Goal: Task Accomplishment & Management: Complete application form

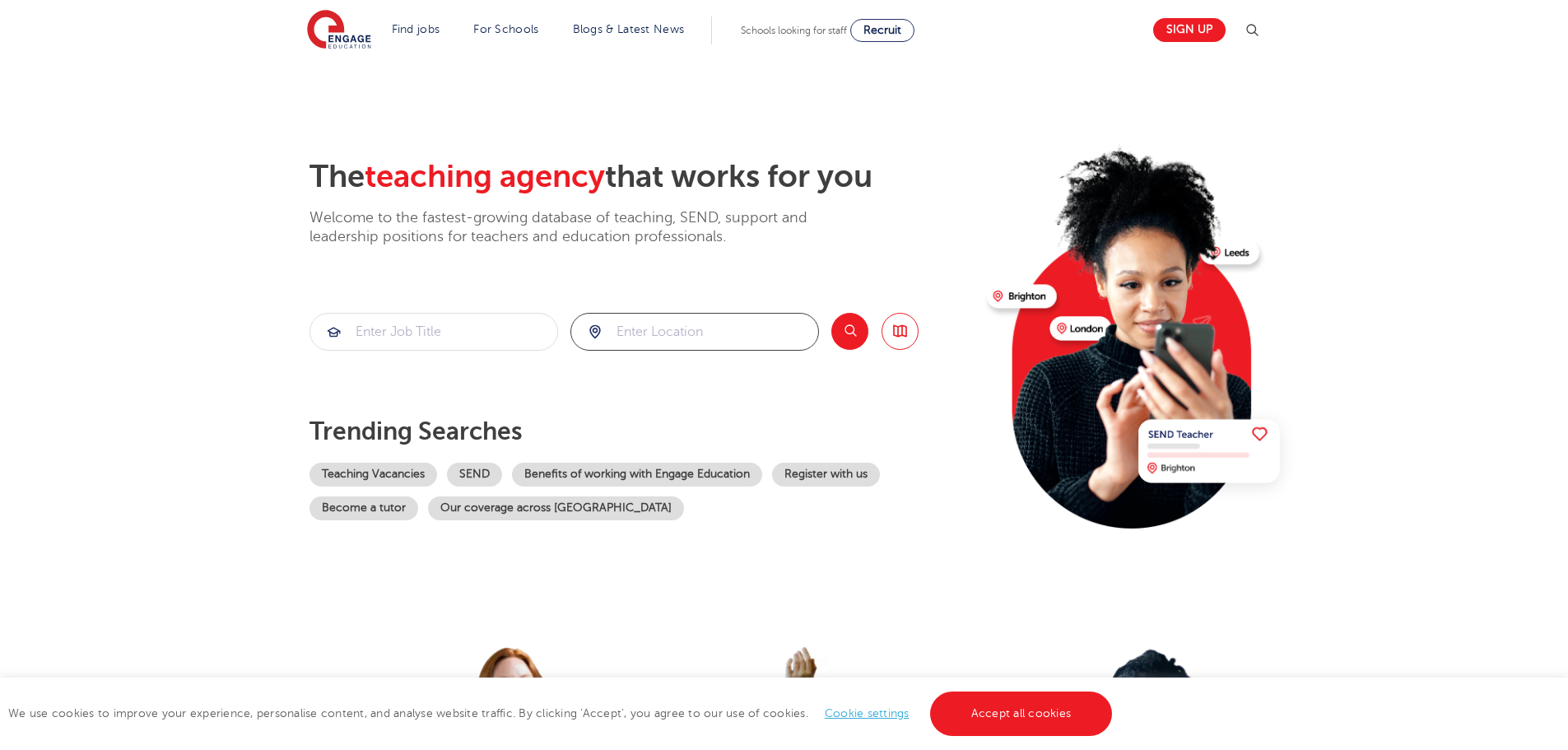
click at [651, 313] on input "search" at bounding box center [694, 331] width 247 height 36
click at [849, 321] on button "Search" at bounding box center [849, 331] width 37 height 37
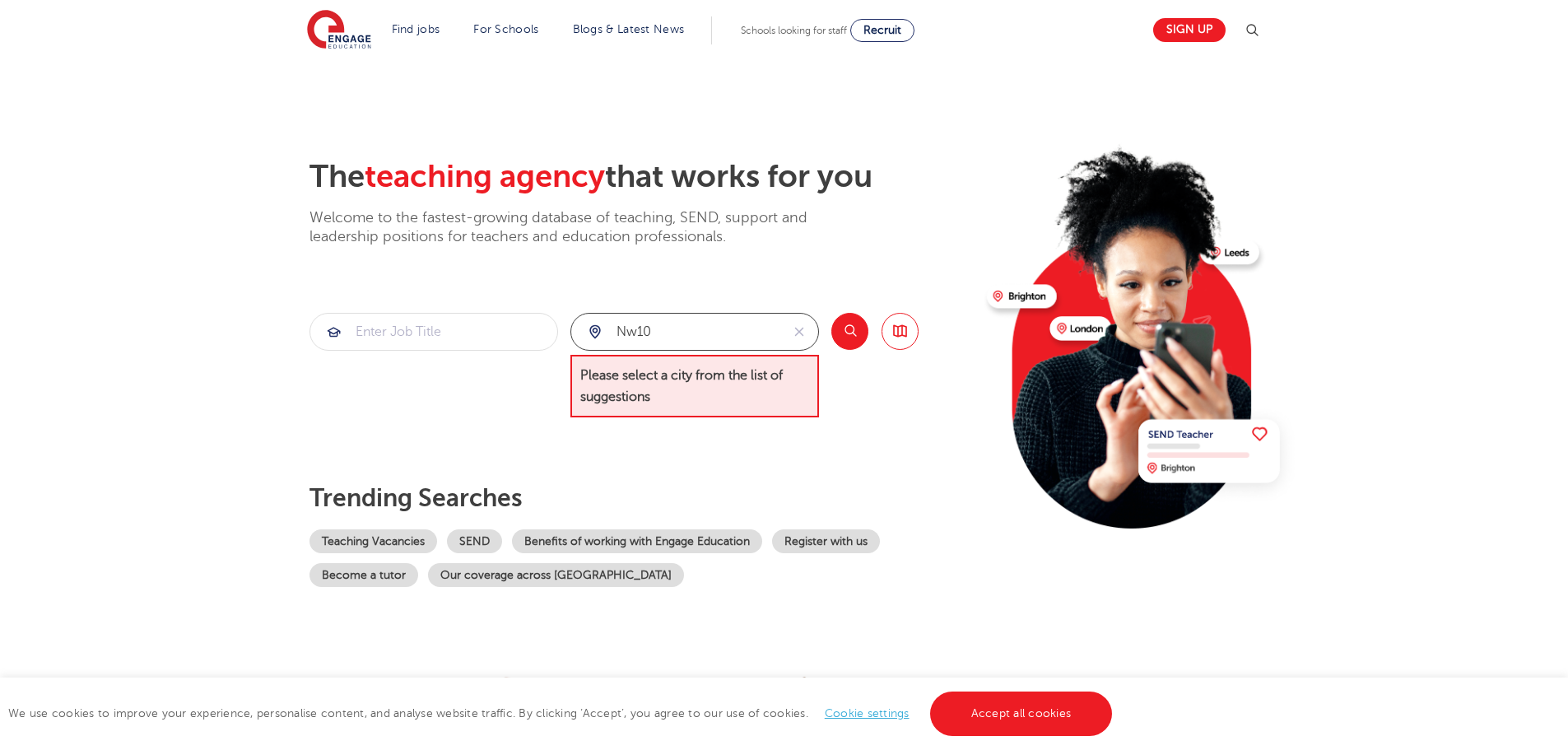
click at [684, 334] on input "nw10" at bounding box center [675, 331] width 209 height 36
type input "n"
click at [604, 381] on li "[GEOGRAPHIC_DATA]" at bounding box center [694, 381] width 235 height 33
type input "London"
click at [428, 343] on input "search" at bounding box center [433, 331] width 247 height 36
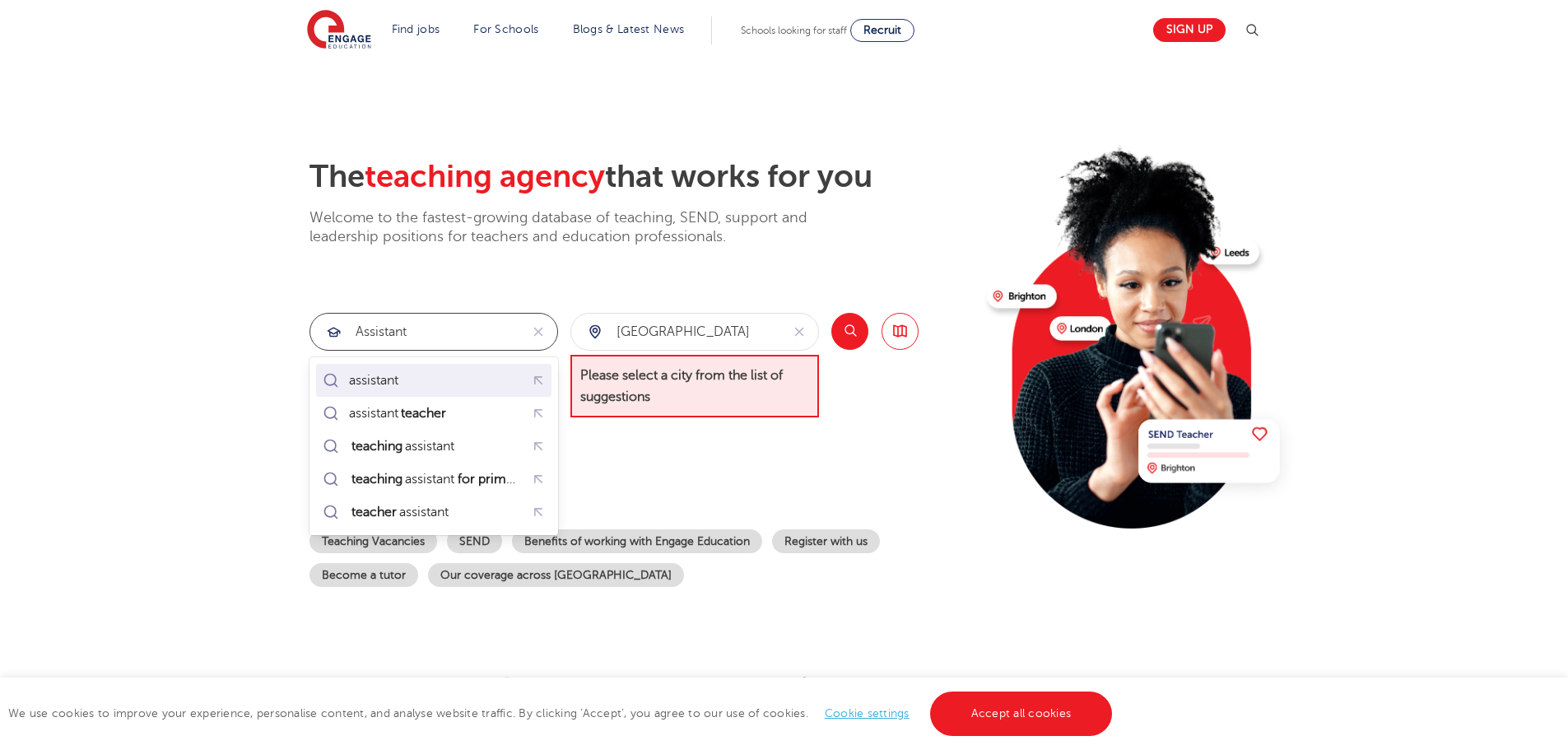
click at [418, 387] on div "assistant" at bounding box center [433, 379] width 229 height 26
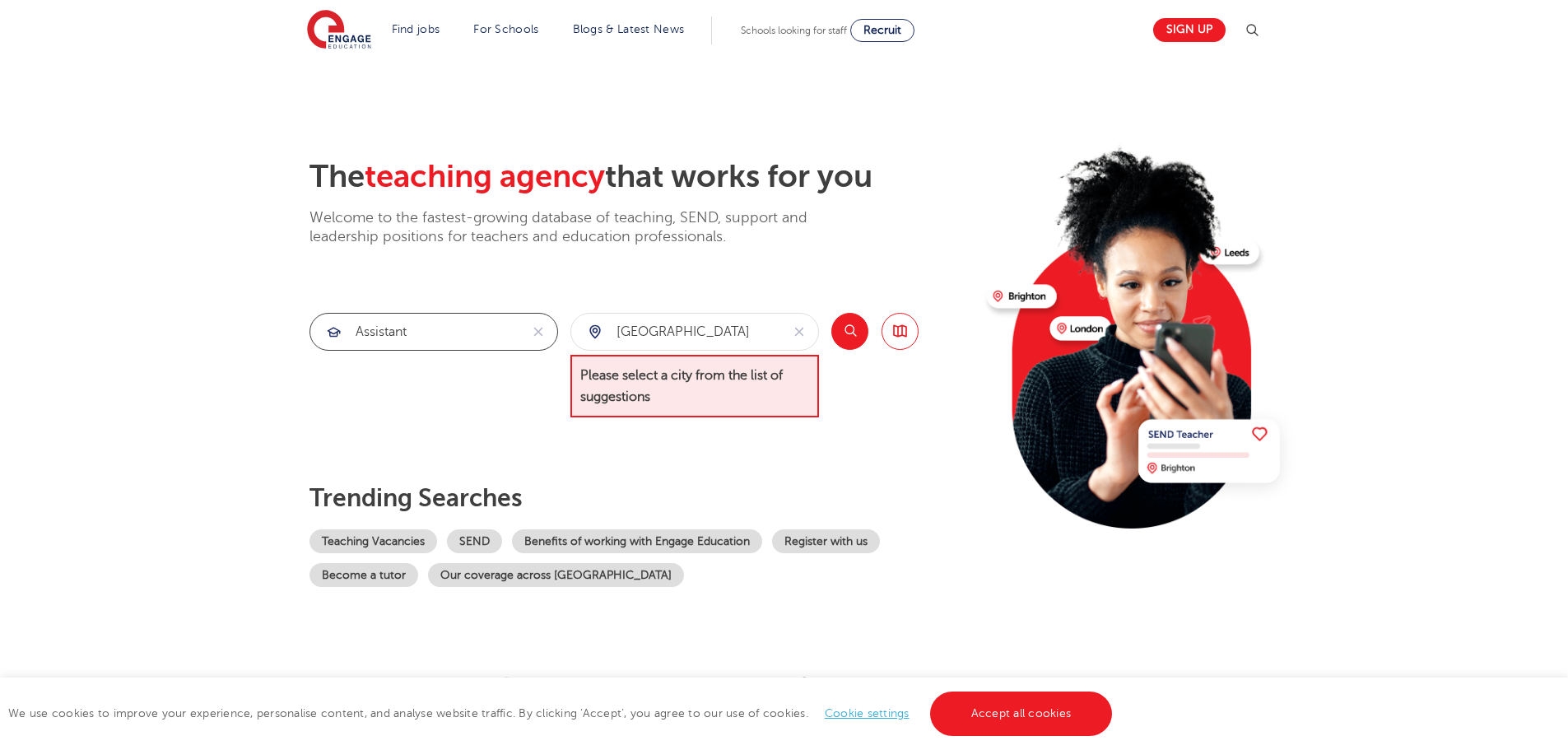
type input "assistant"
click at [855, 326] on button "Search" at bounding box center [849, 331] width 37 height 37
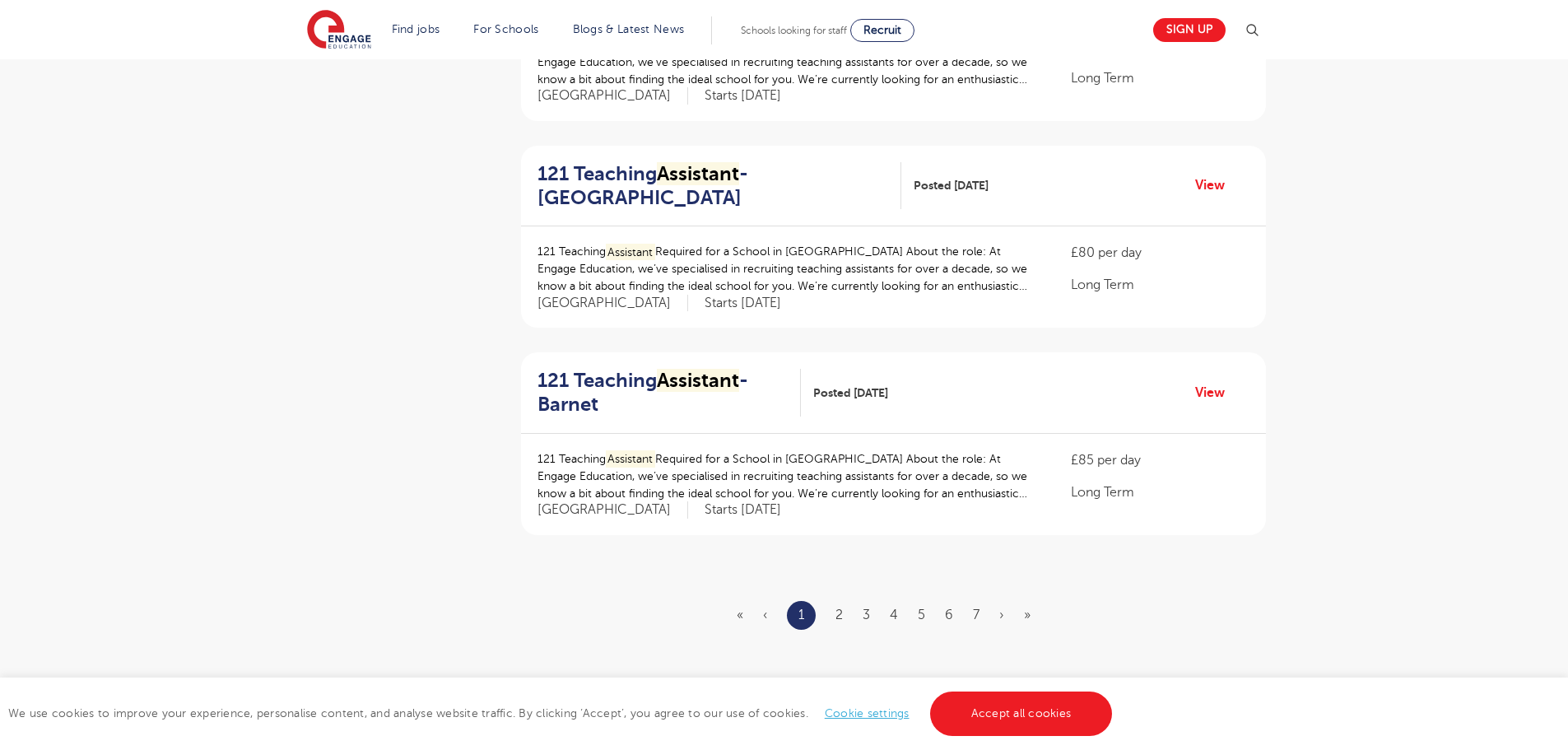
scroll to position [1738, 0]
click at [839, 612] on link "2" at bounding box center [839, 614] width 8 height 15
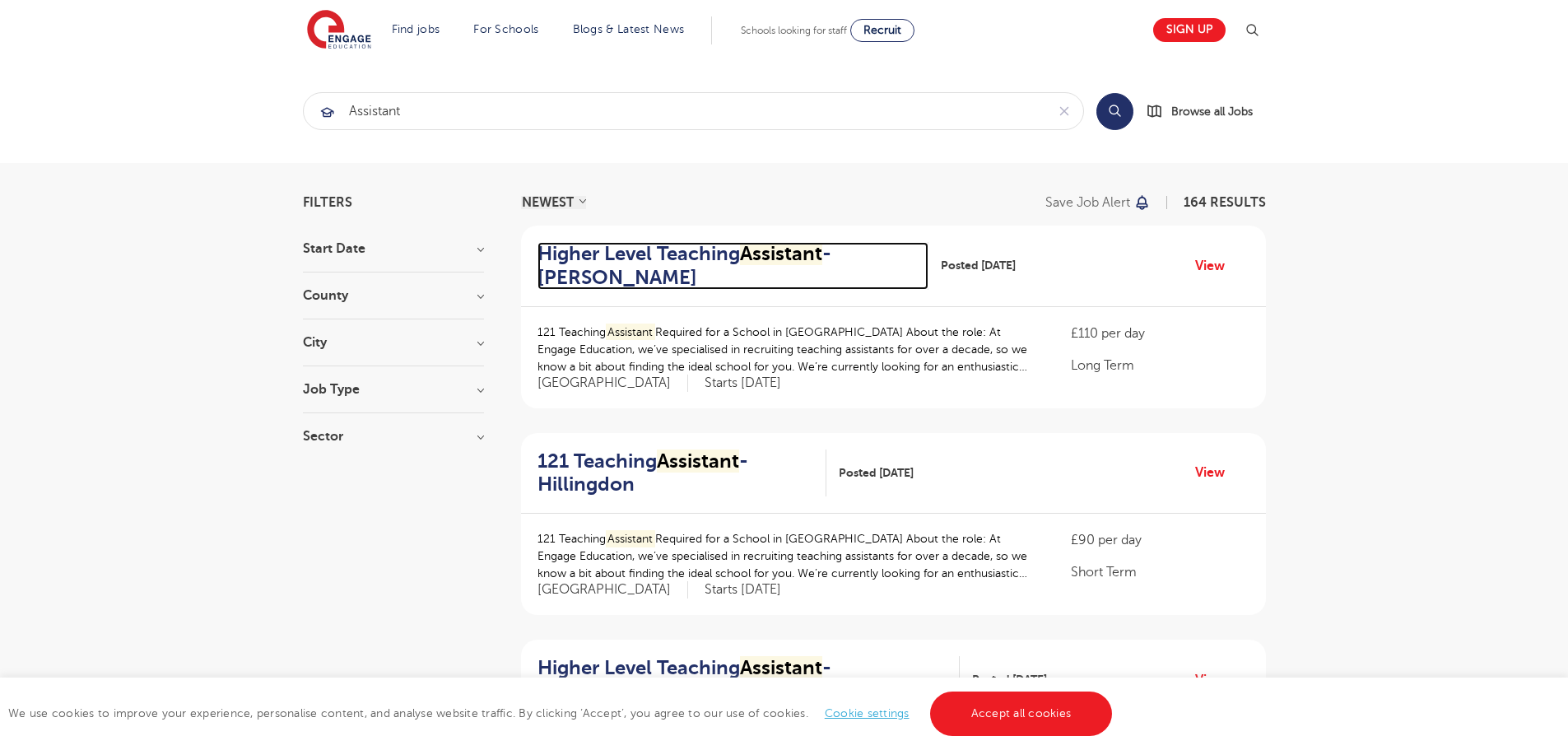
click at [661, 250] on h2 "Higher Level Teaching Assistant - Brent" at bounding box center [726, 265] width 378 height 48
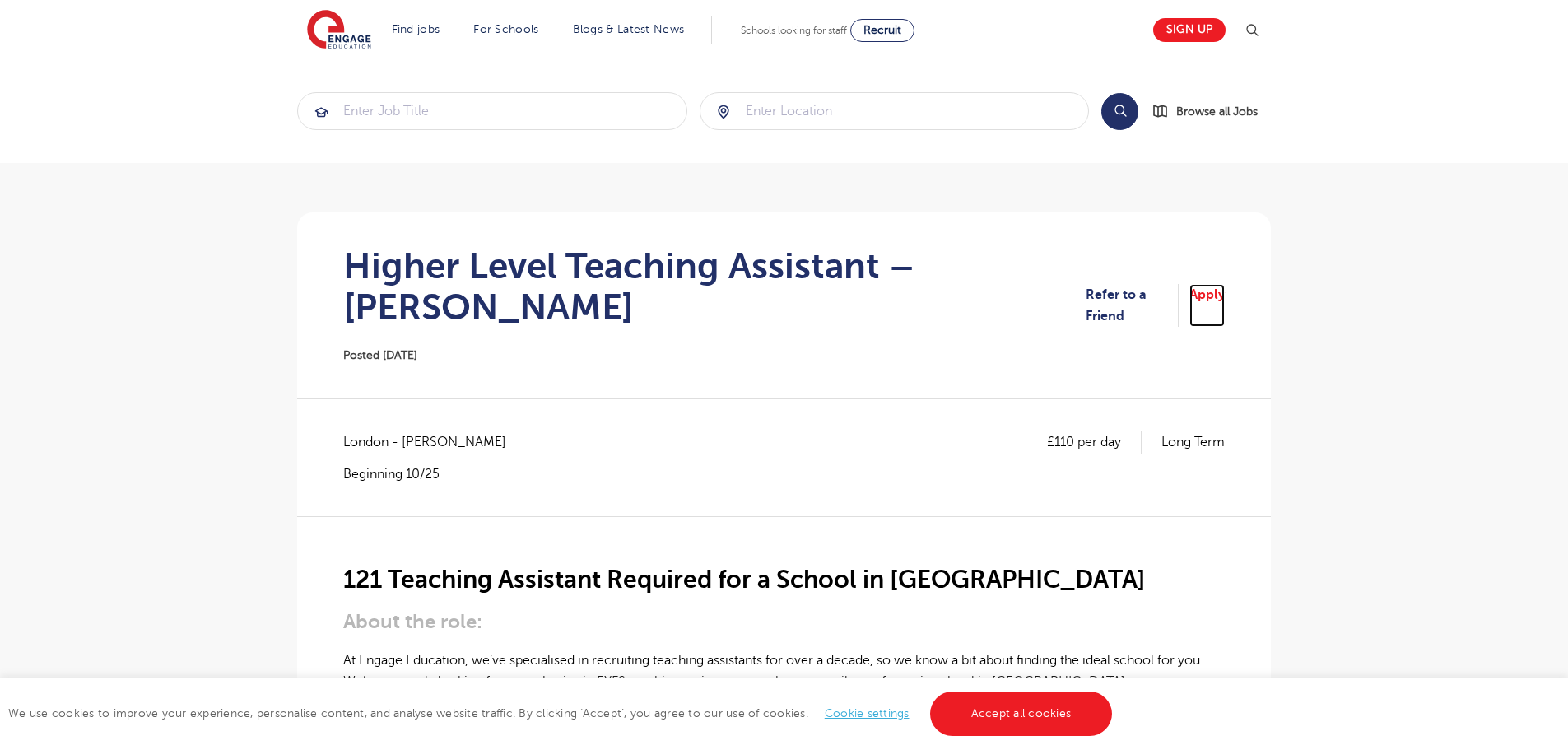
click at [1215, 284] on link "Apply" at bounding box center [1207, 306] width 35 height 43
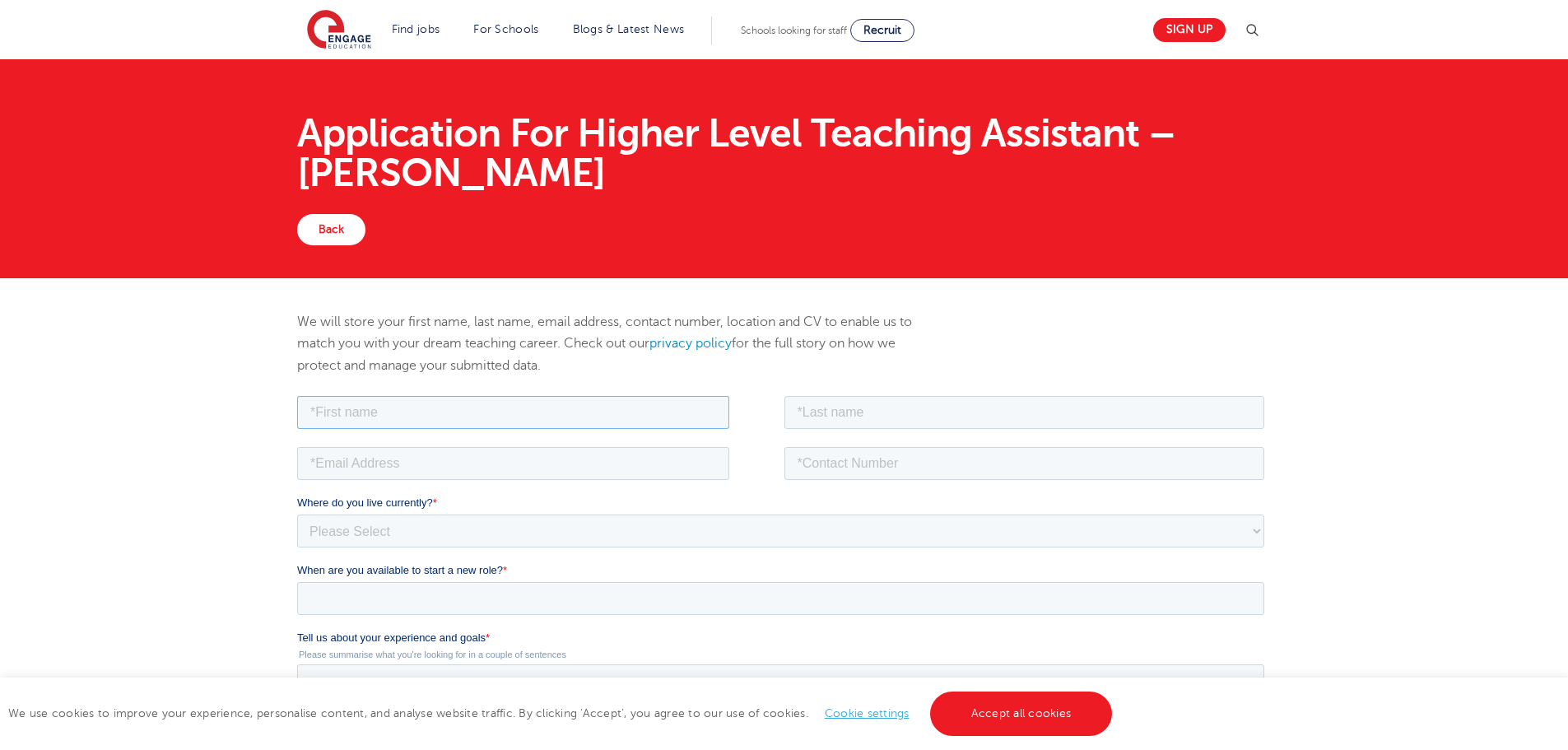
click at [397, 411] on input "text" at bounding box center [513, 412] width 432 height 33
click at [397, 411] on input "FadilA" at bounding box center [513, 412] width 432 height 33
type input "Fadila"
type input "Kaci"
type input "fadila.kaci.89@gmail.com"
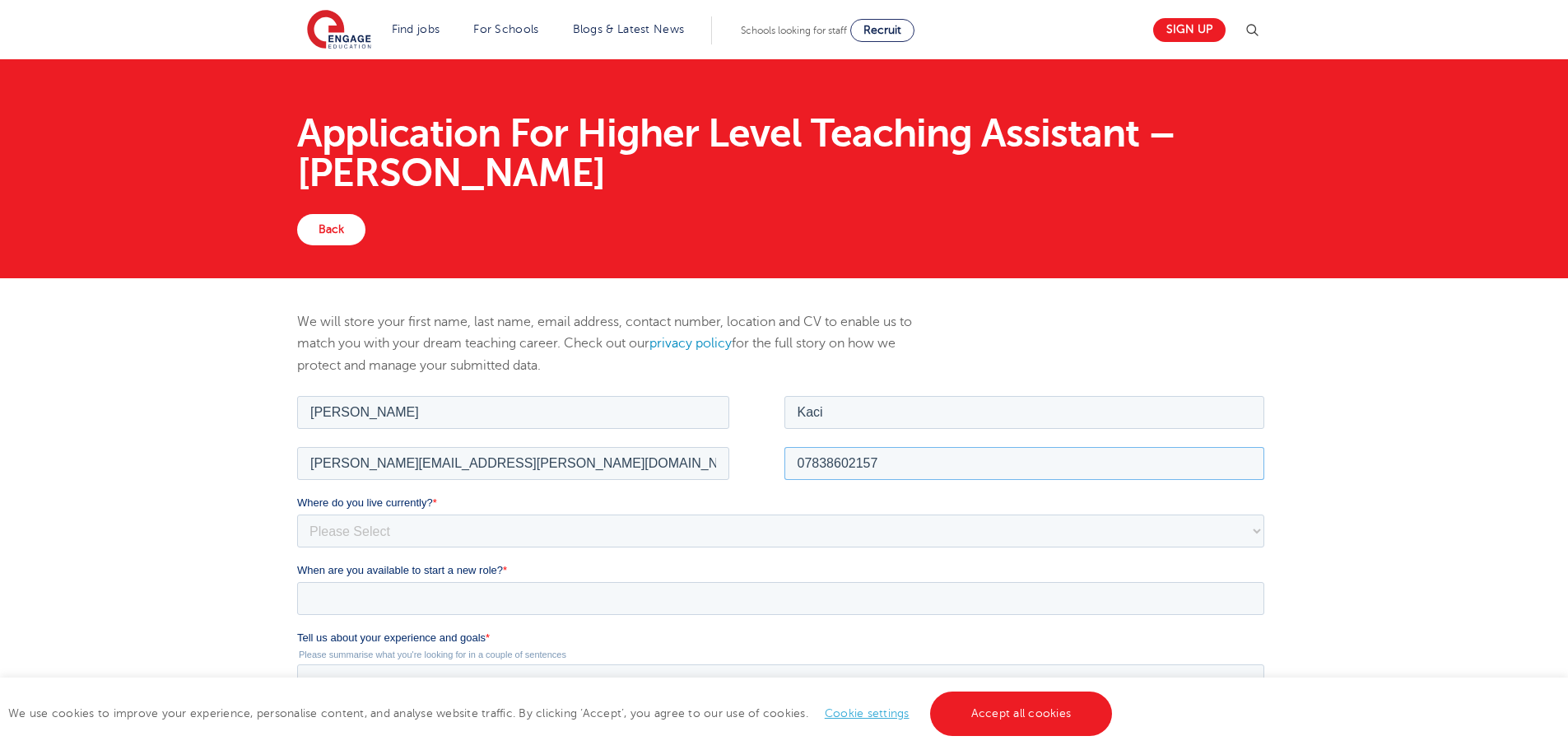
type input "07838602157"
click at [385, 502] on span "Where do you live currently?" at bounding box center [365, 502] width 136 height 12
click at [385, 513] on select "Please Select UK Canada Ireland Australia New Zealand Europe USA South Africa J…" at bounding box center [781, 530] width 967 height 33
click at [388, 522] on select "Please Select UK Canada Ireland Australia New Zealand Europe USA South Africa J…" at bounding box center [781, 530] width 967 height 33
select select "UK"
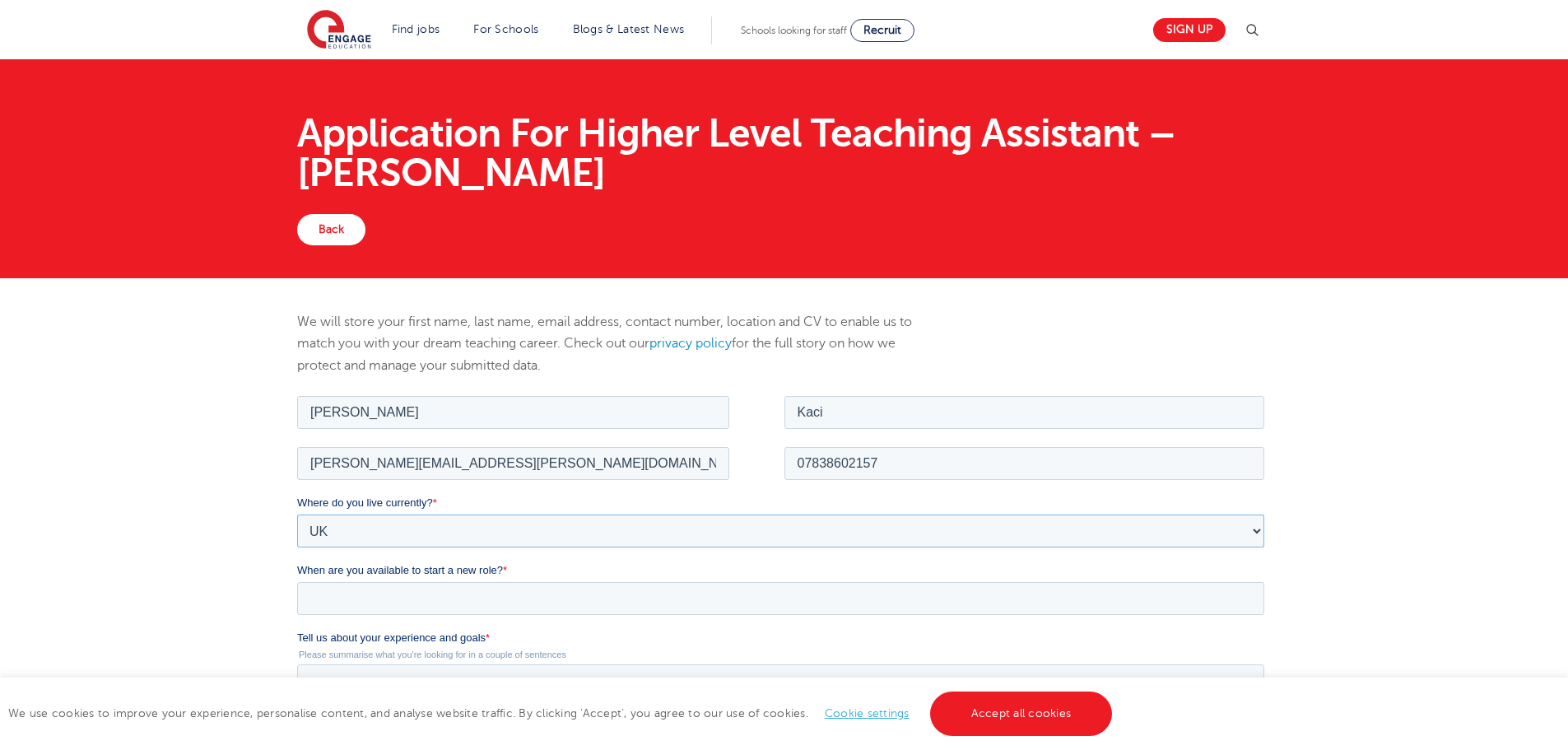
click at [298, 513] on select "Please Select UK Canada Ireland Australia New Zealand Europe USA South Africa J…" at bounding box center [781, 530] width 967 height 33
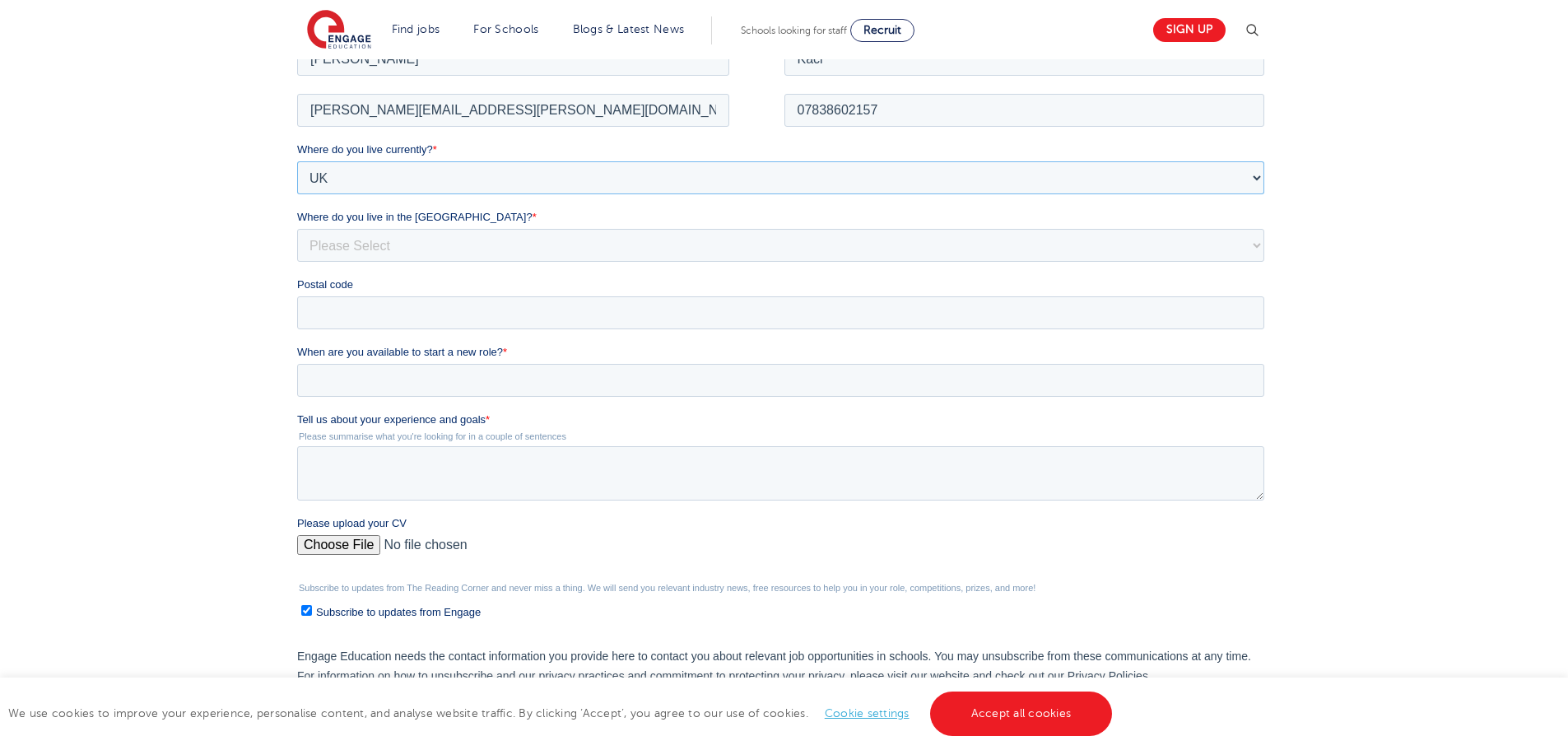
scroll to position [354, 0]
click at [446, 255] on select "Please Select Overseas Barnsley Bedfordshire Berkshire Bournemouth Bracknell Fo…" at bounding box center [781, 244] width 967 height 33
select select "London"
click at [298, 228] on select "Please Select Overseas Barnsley Bedfordshire Berkshire Bournemouth Bracknell Fo…" at bounding box center [781, 244] width 967 height 33
click at [381, 320] on input "Postal code" at bounding box center [781, 312] width 967 height 33
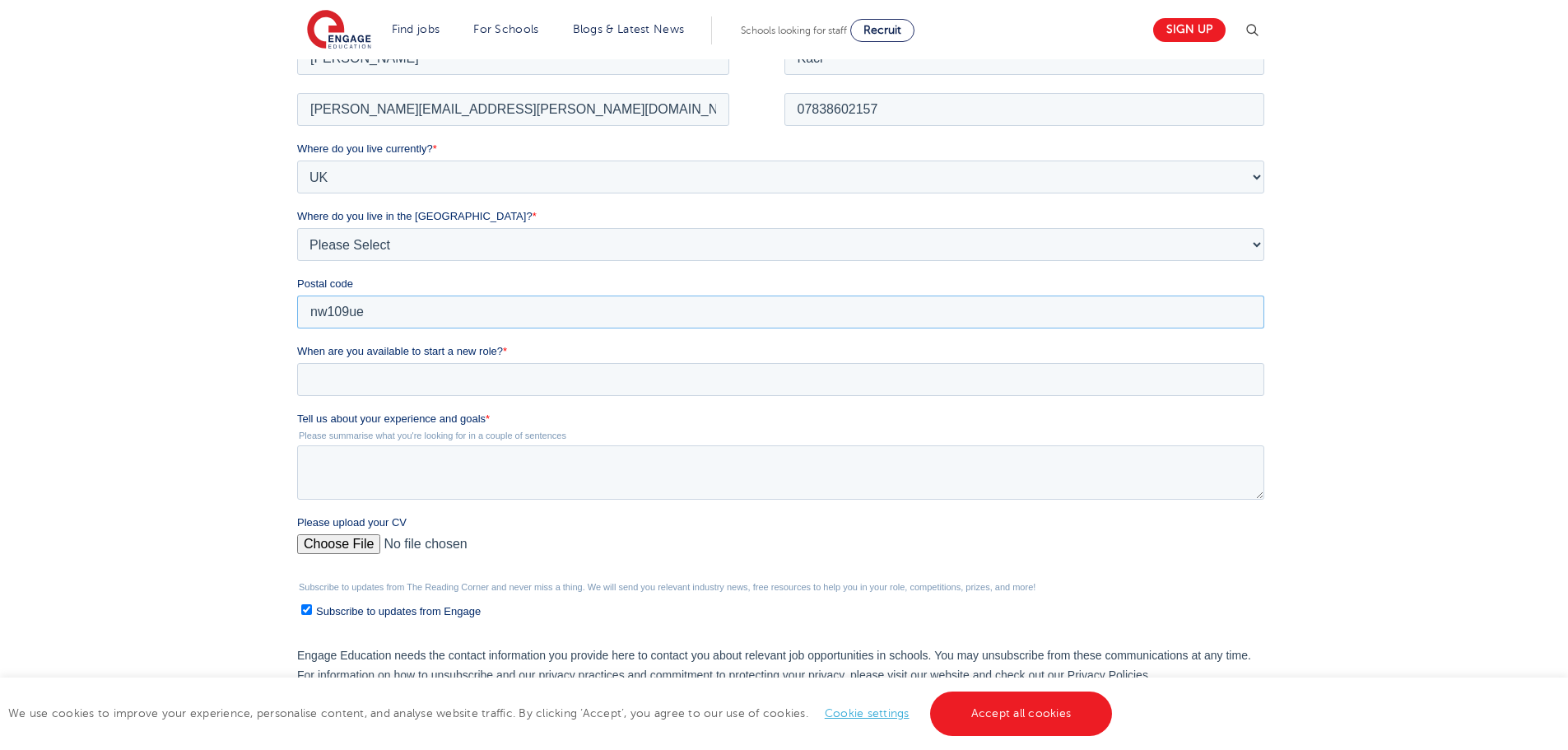
type input "nw109ue"
click at [388, 378] on input "When are you available to start a new role? *" at bounding box center [781, 379] width 967 height 33
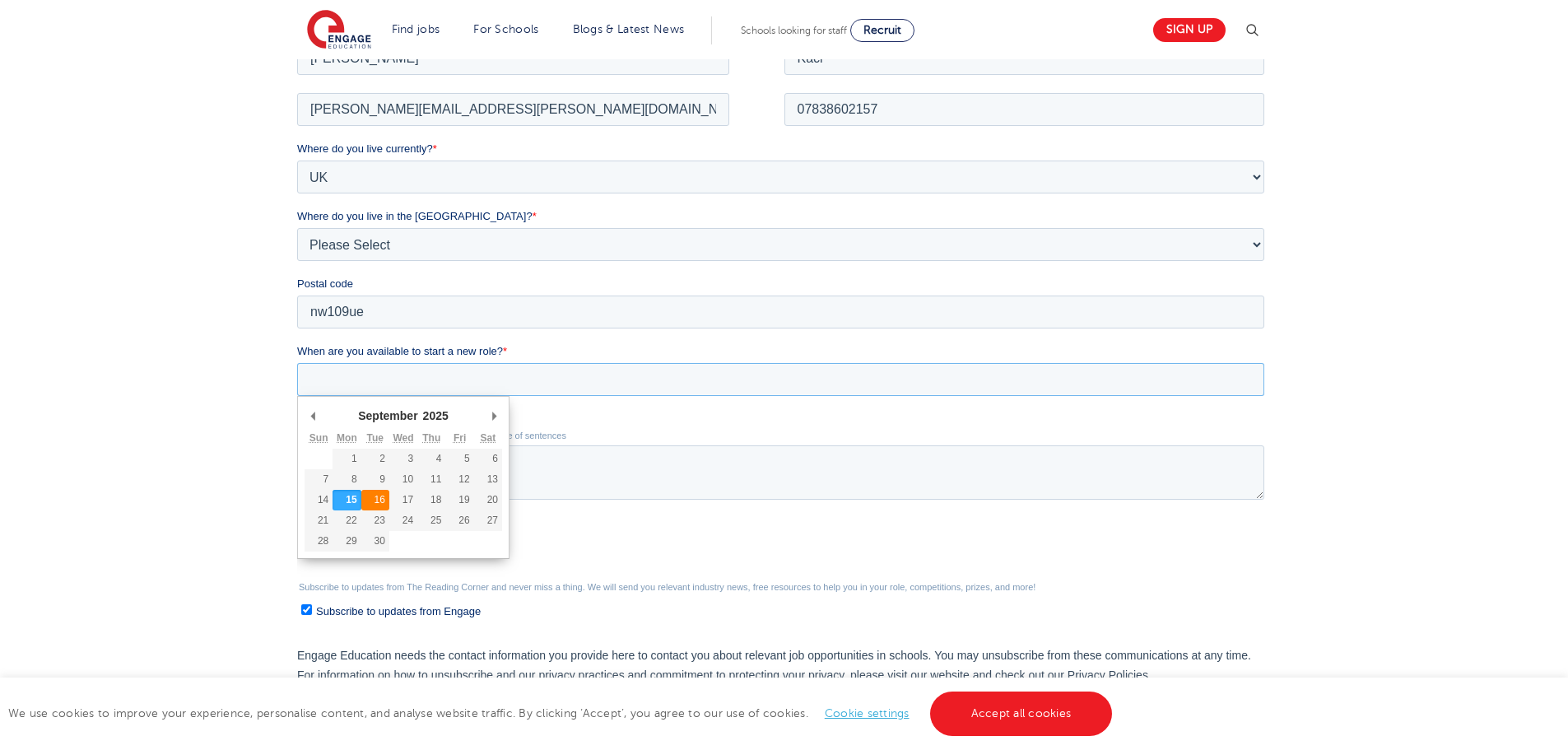
type div "2025-09-16"
type input "2025/09/16"
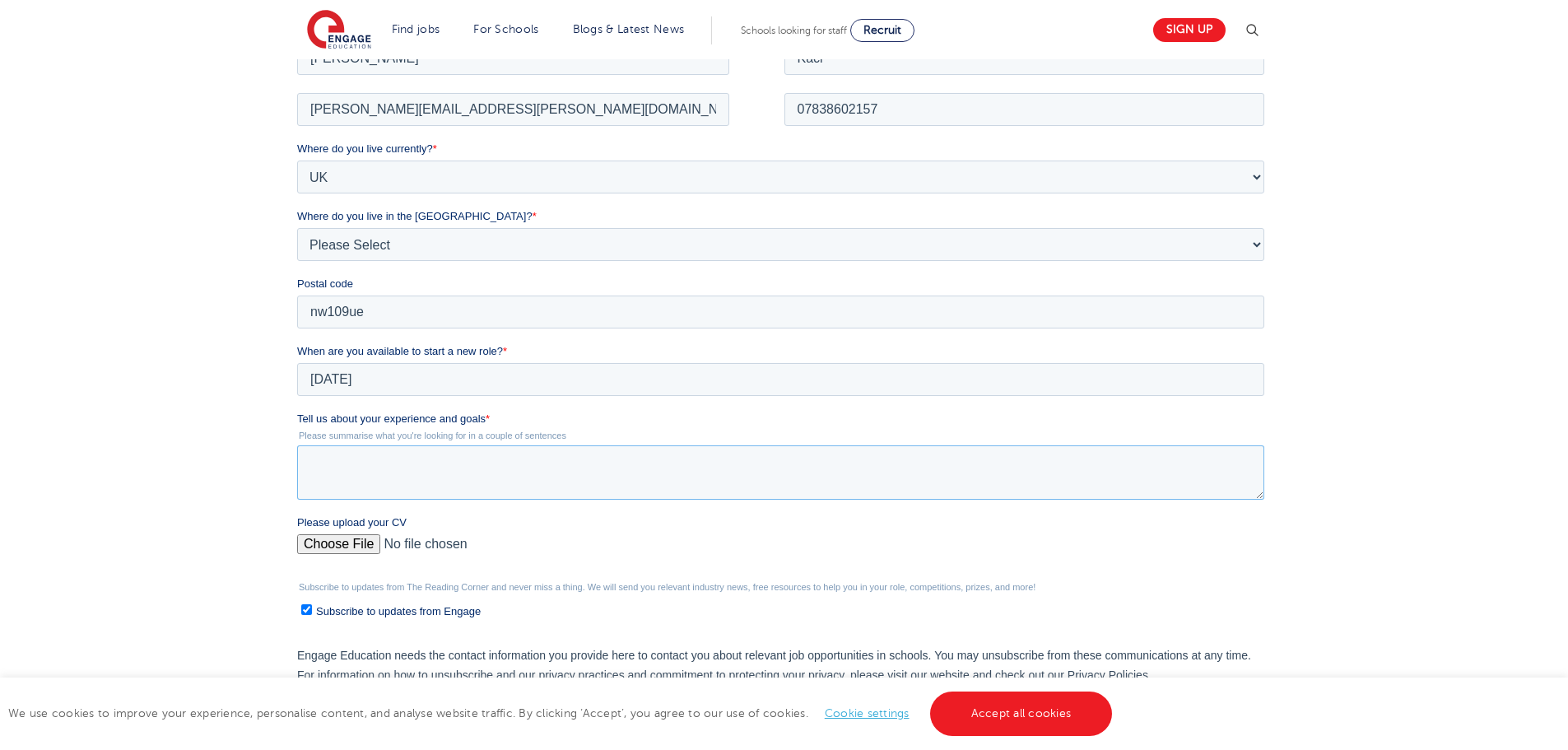
click at [418, 478] on textarea "Tell us about your experience and goals *" at bounding box center [781, 471] width 967 height 54
click at [633, 466] on textarea "I have recently passed my Teaching Assistant" at bounding box center [781, 471] width 967 height 54
type textarea "I have recently passed my Teaching Assistant course"
click at [333, 542] on input "Please upload your CV" at bounding box center [781, 550] width 967 height 33
type input "C:\fakepath\FadilaKacicv.docx"
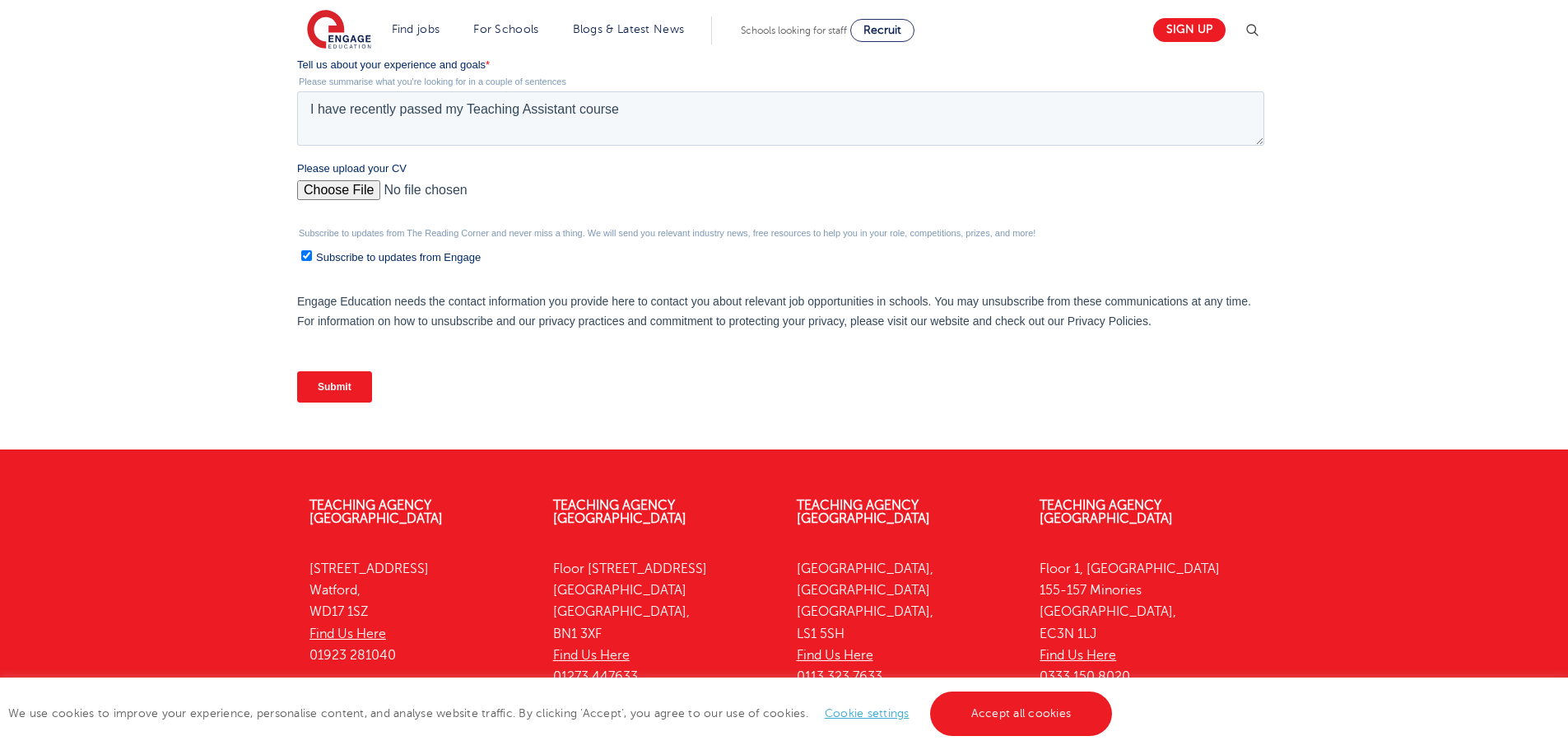
scroll to position [748, 0]
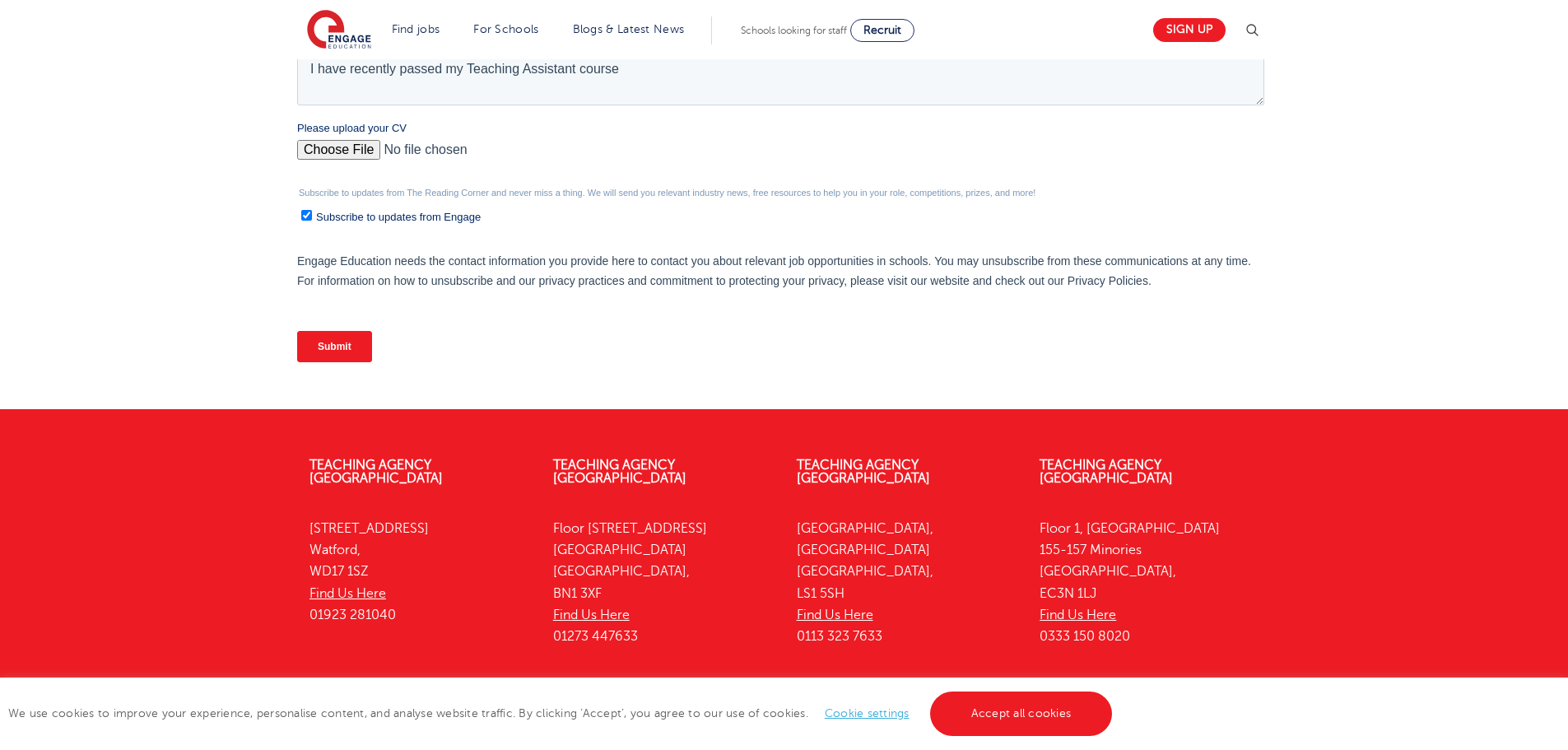
click at [313, 343] on input "Submit" at bounding box center [335, 347] width 75 height 32
